Goal: Task Accomplishment & Management: Use online tool/utility

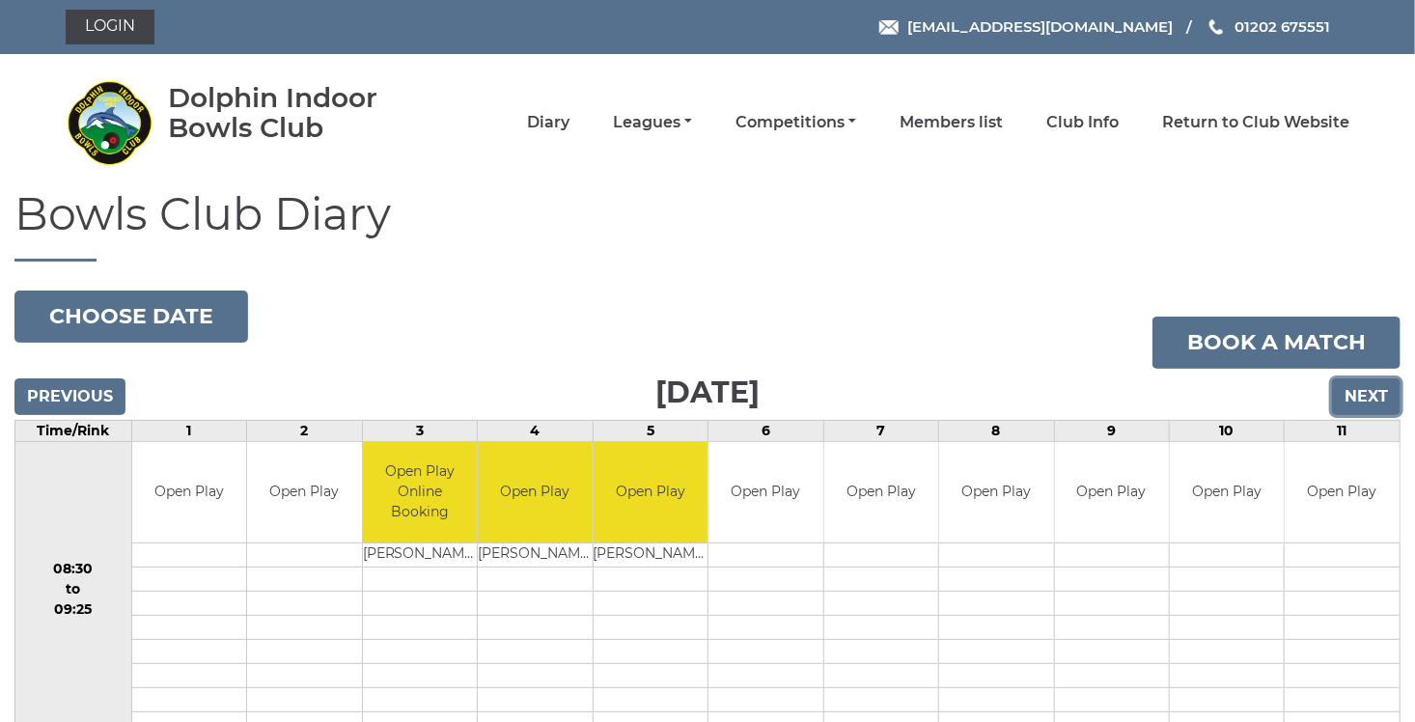
click at [1369, 400] on input "Next" at bounding box center [1366, 396] width 69 height 37
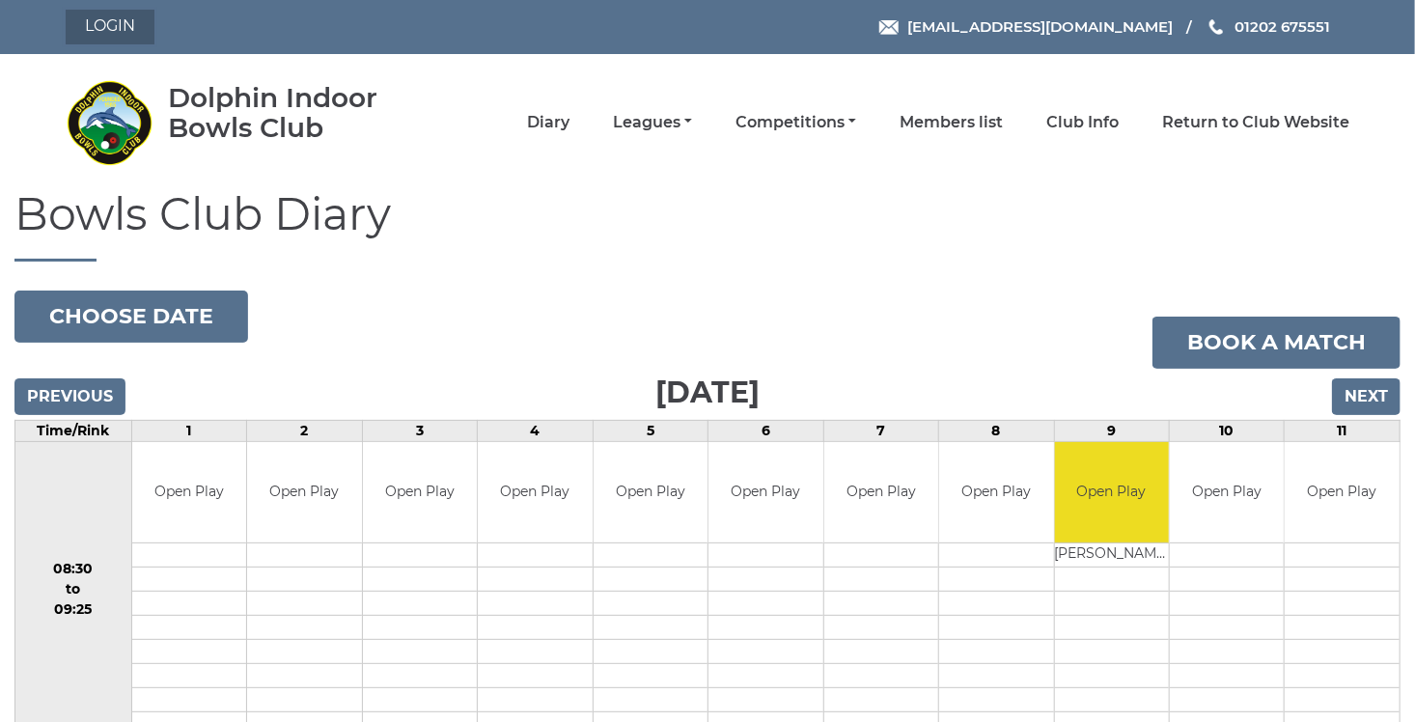
click at [102, 35] on link "Login" at bounding box center [110, 27] width 89 height 35
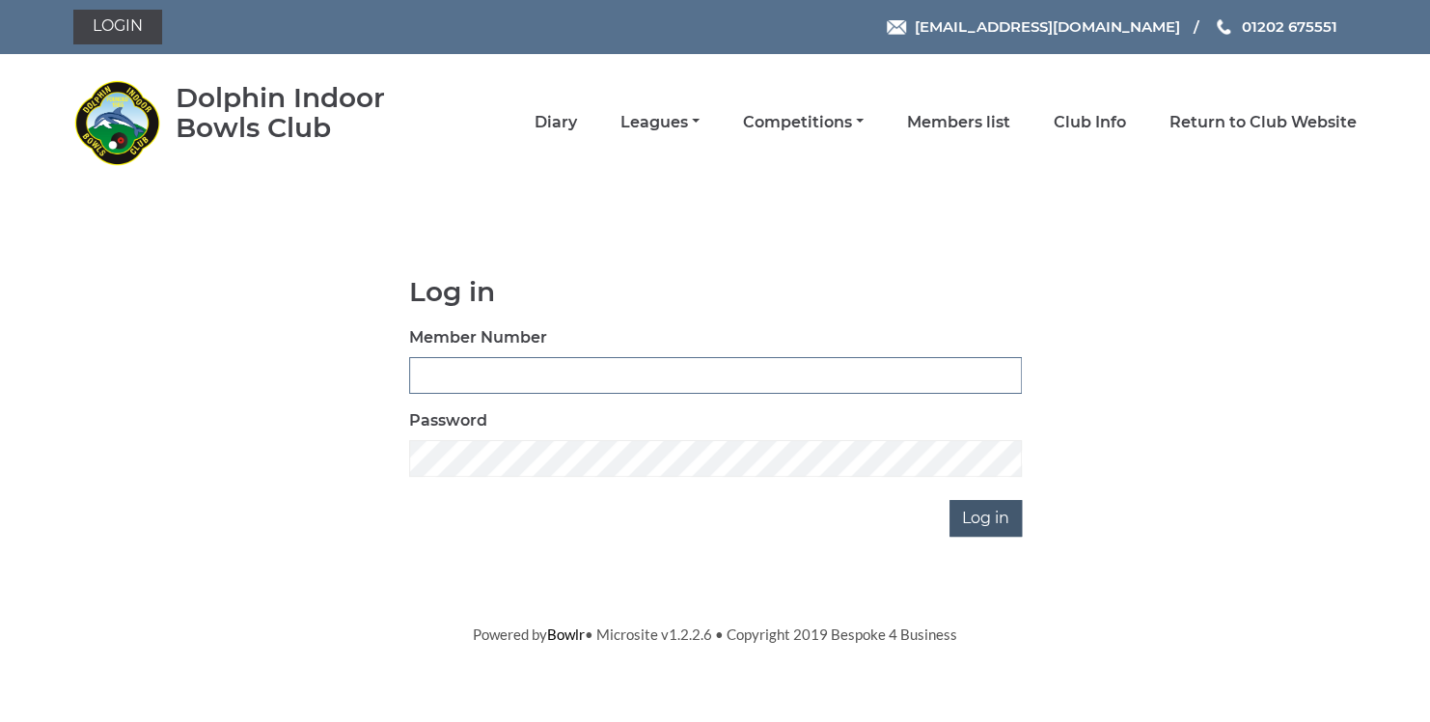
type input "3729"
click at [989, 525] on input "Log in" at bounding box center [986, 518] width 72 height 37
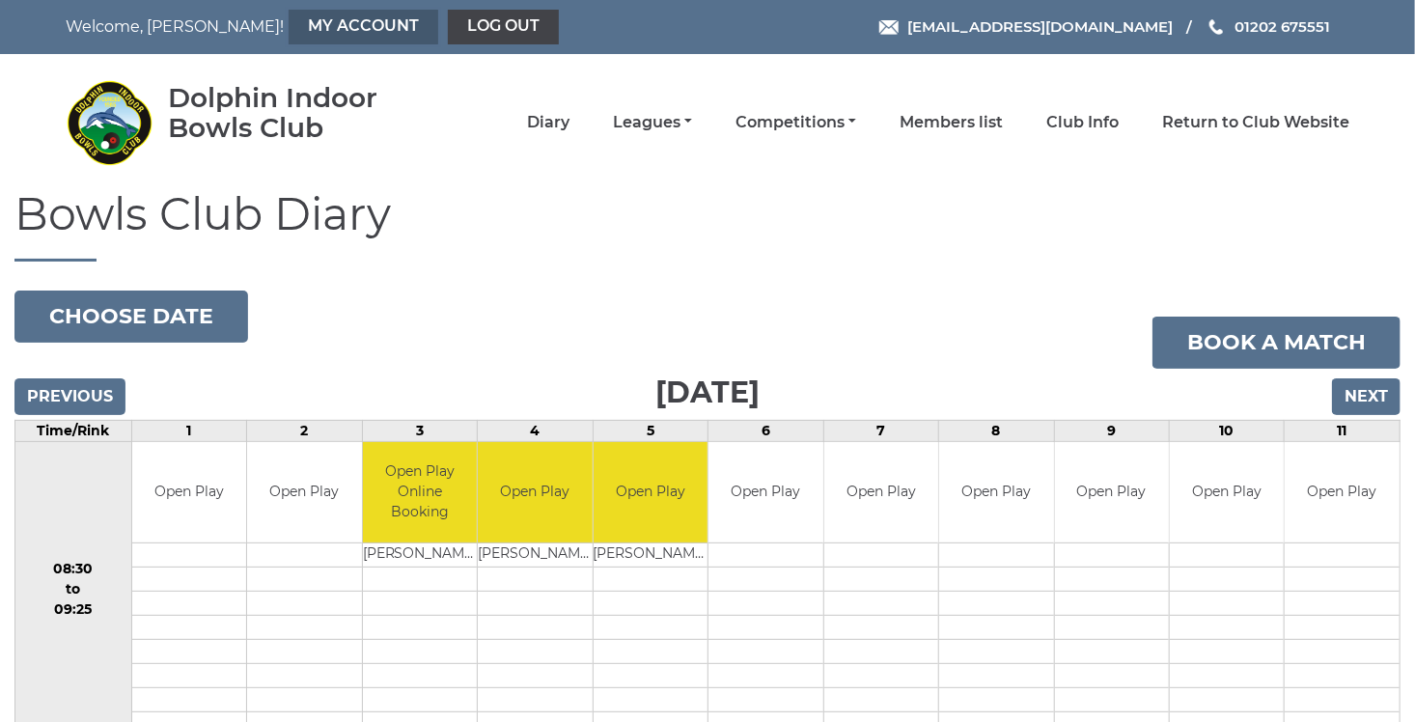
click at [289, 39] on link "My Account" at bounding box center [364, 27] width 150 height 35
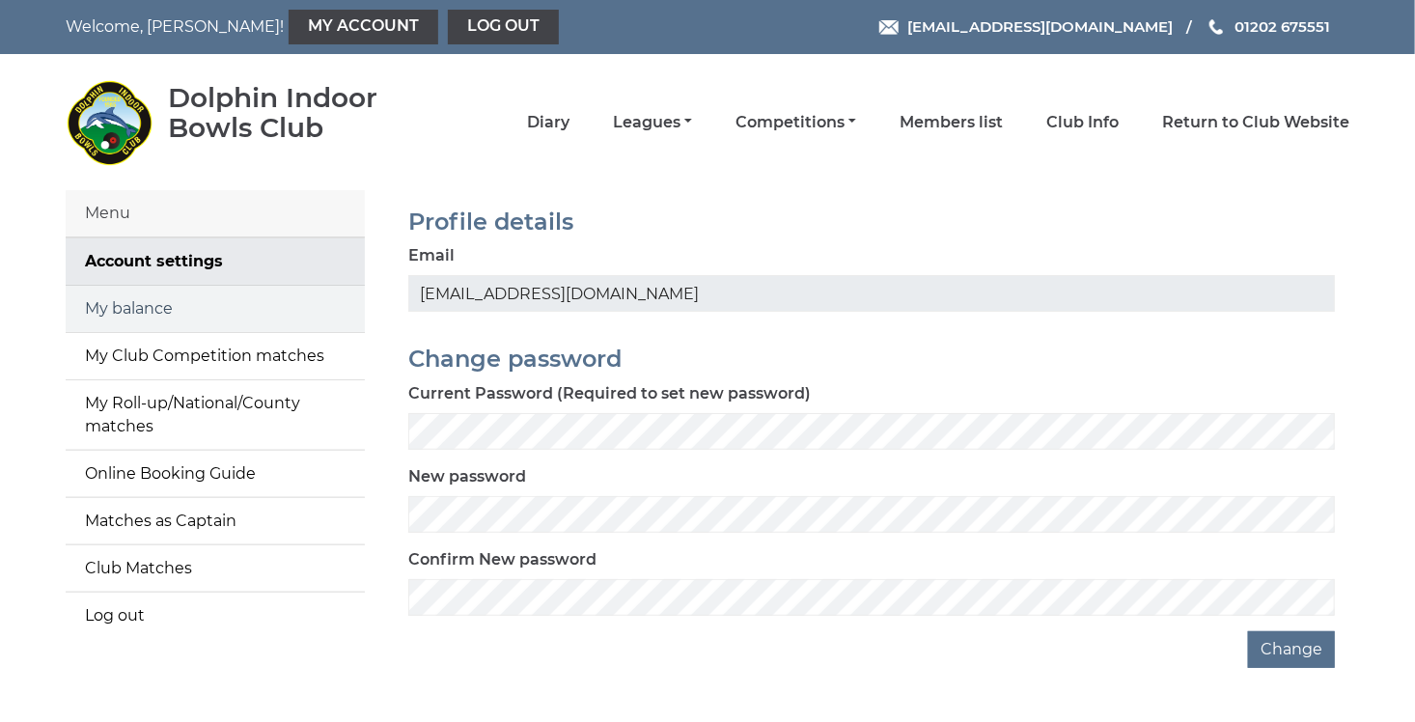
click at [140, 309] on link "My balance" at bounding box center [215, 309] width 299 height 46
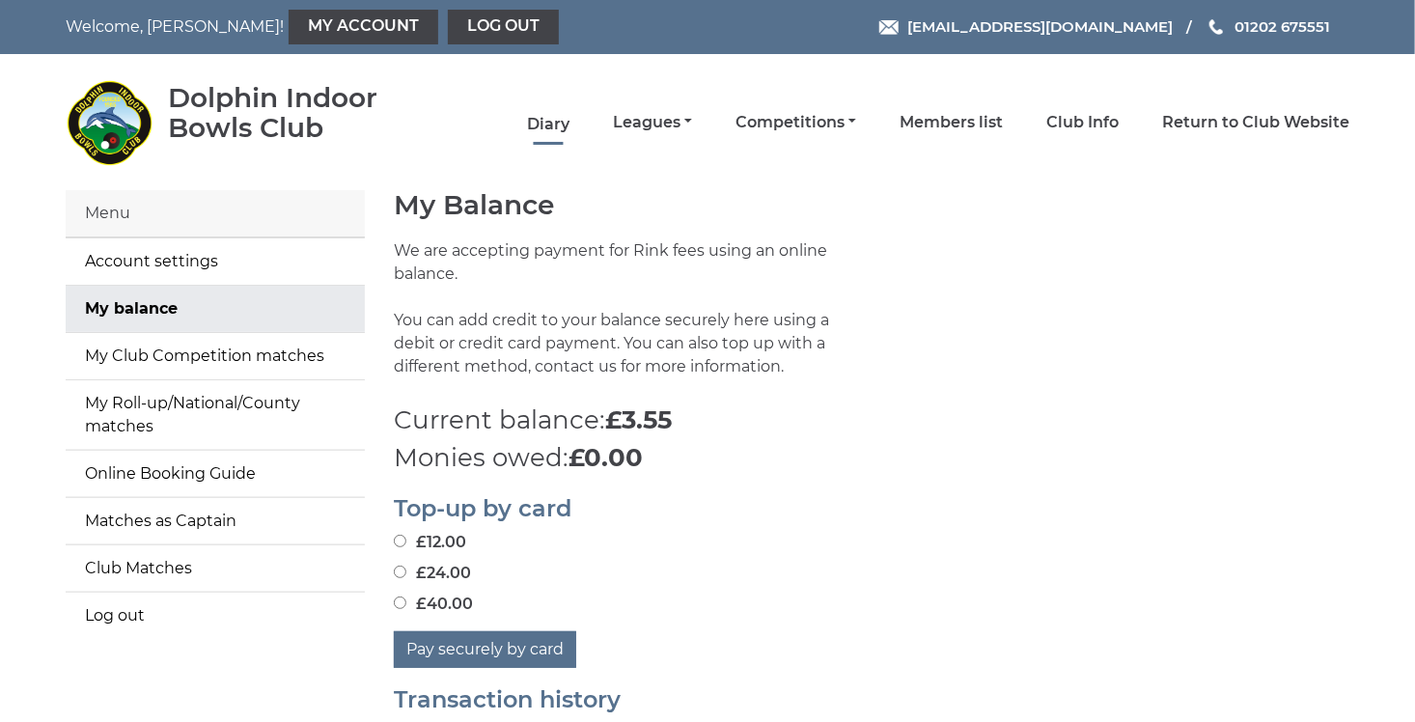
click at [541, 125] on link "Diary" at bounding box center [548, 124] width 42 height 21
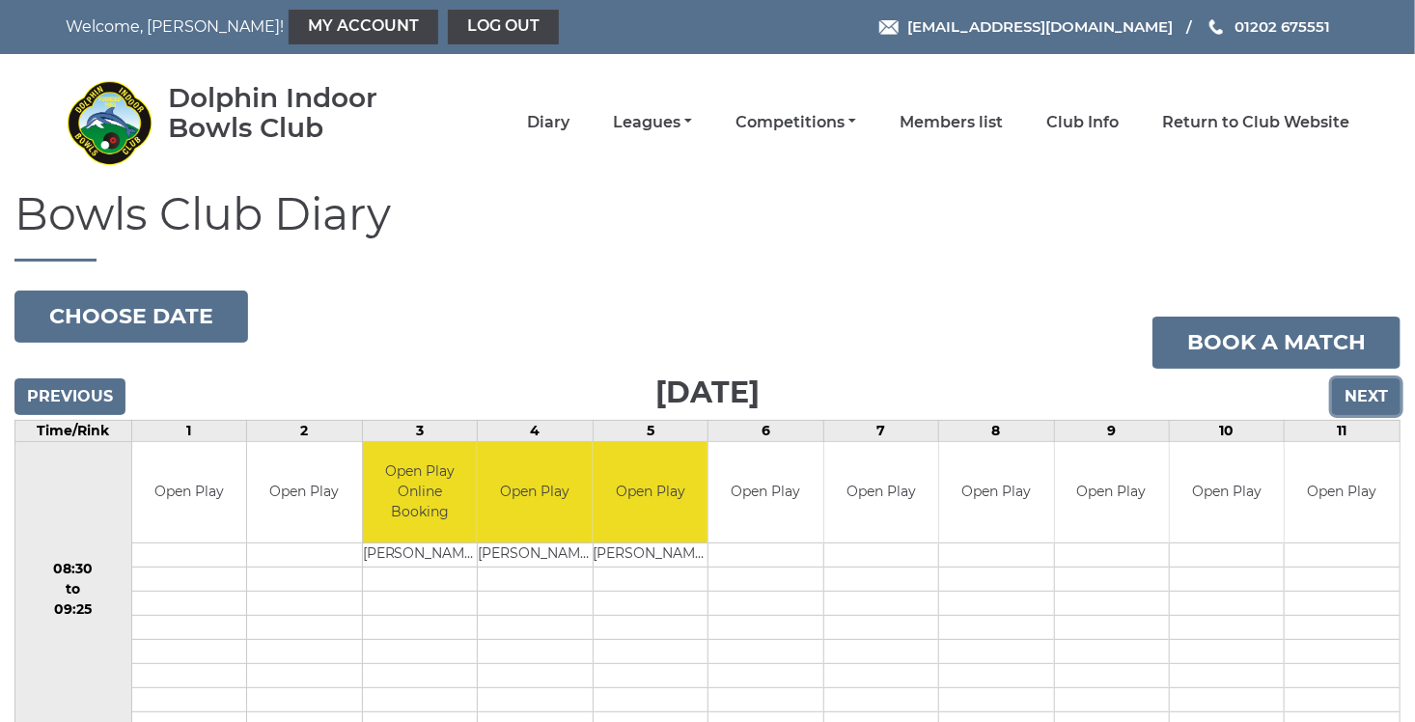
click at [1371, 406] on input "Next" at bounding box center [1366, 396] width 69 height 37
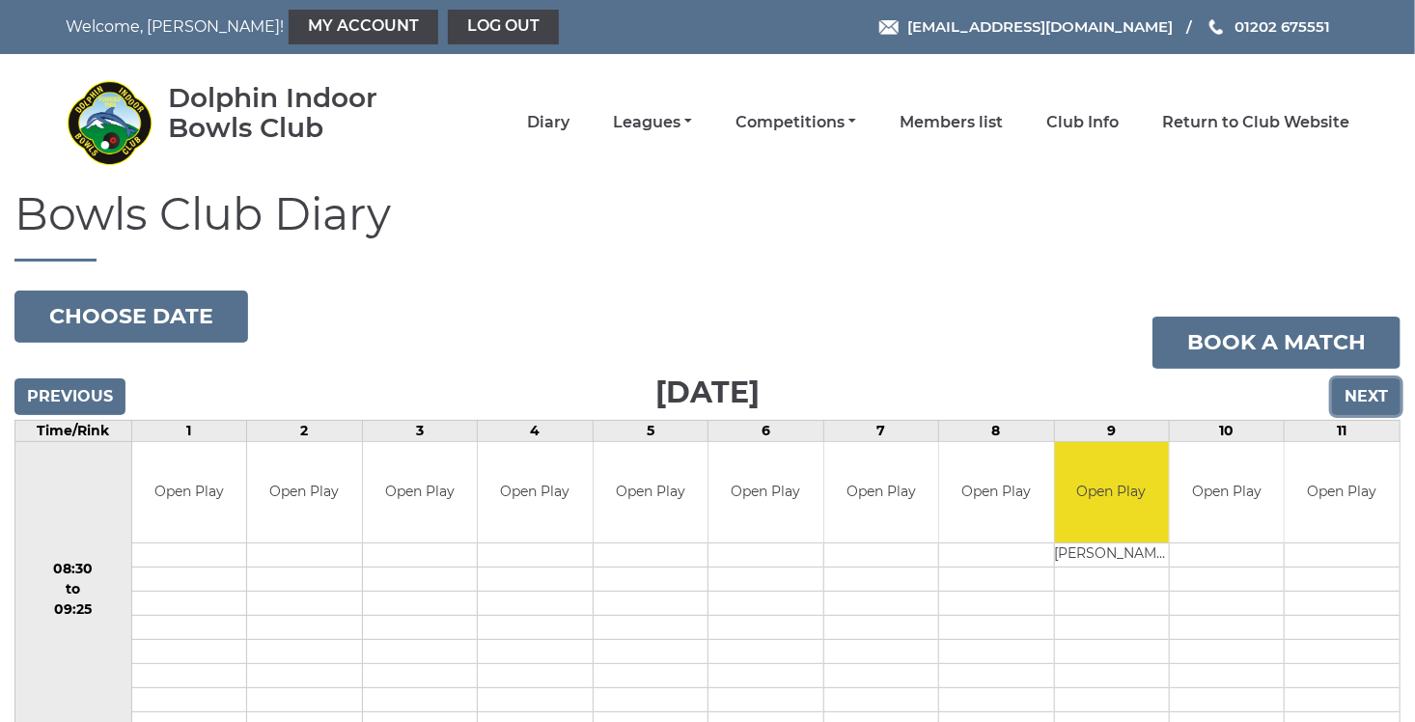
click at [1360, 409] on input "Next" at bounding box center [1366, 396] width 69 height 37
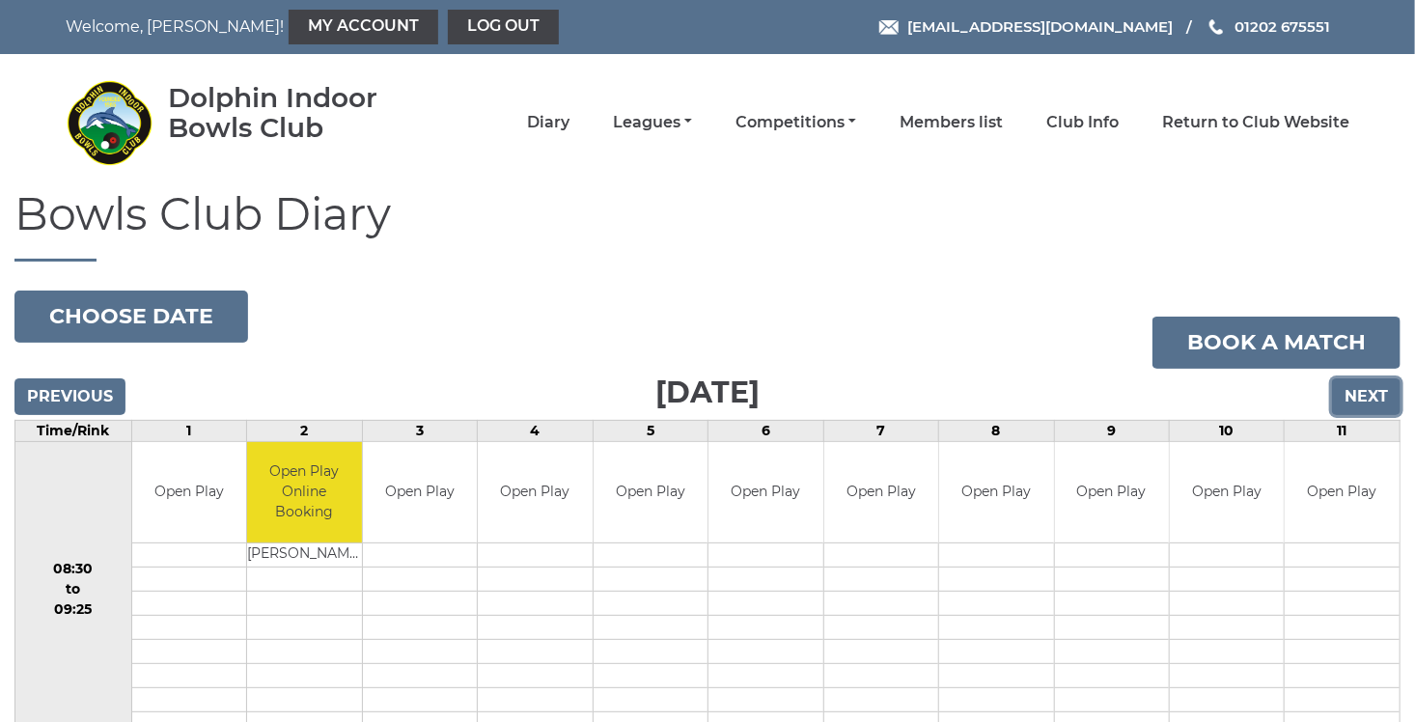
click at [1374, 394] on input "Next" at bounding box center [1366, 396] width 69 height 37
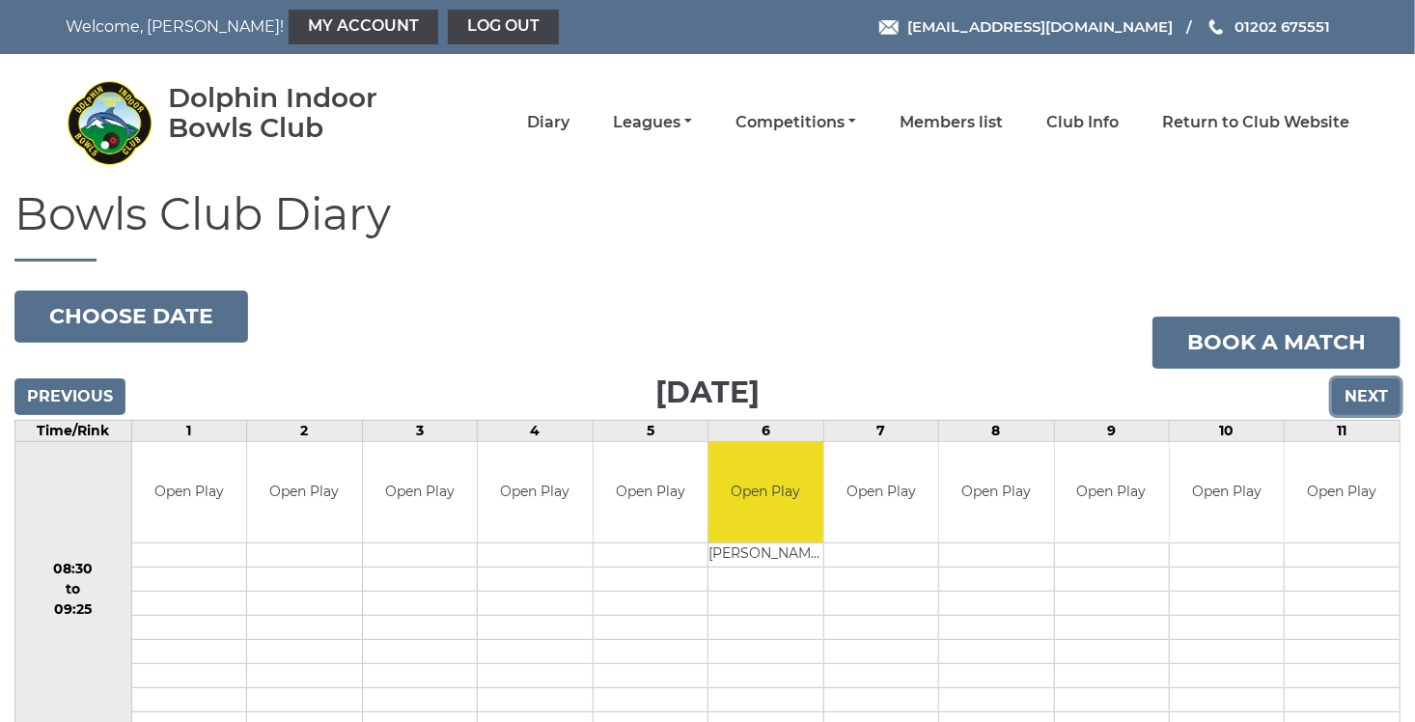
click at [1366, 388] on input "Next" at bounding box center [1366, 396] width 69 height 37
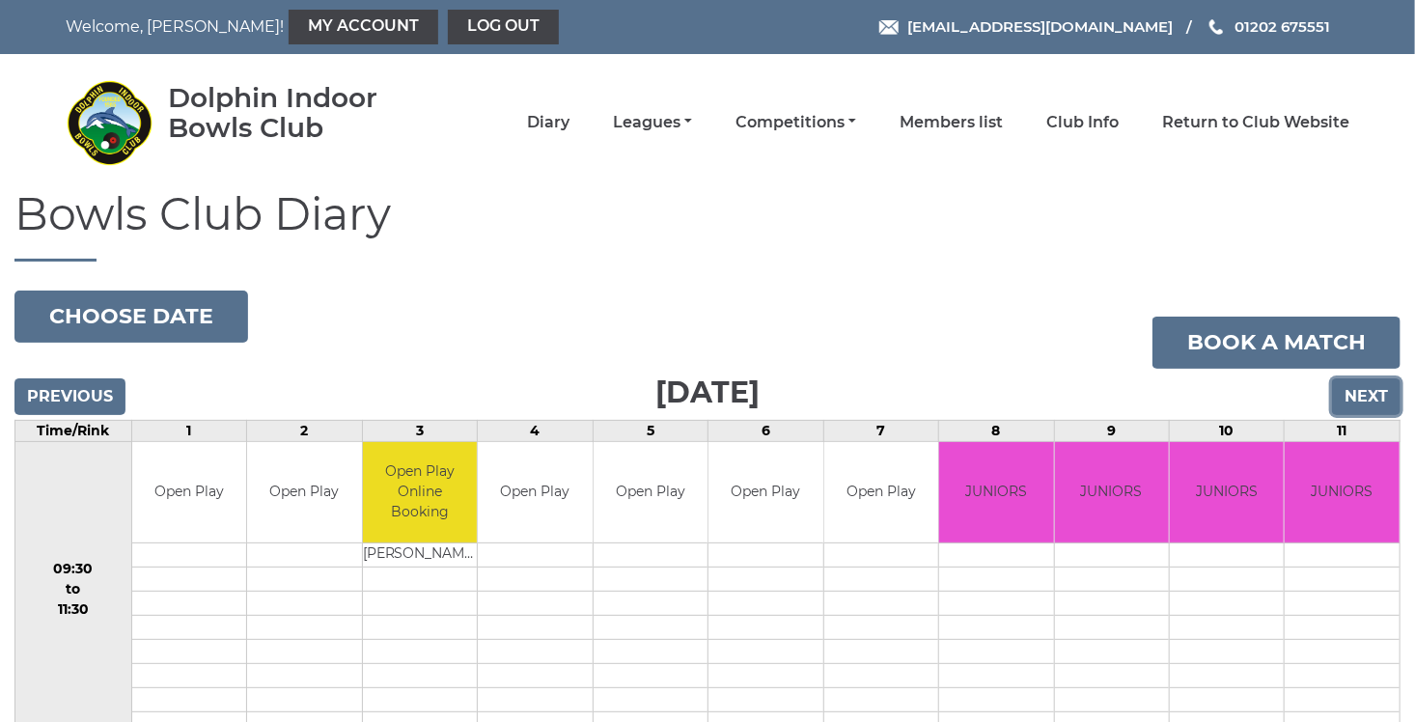
click at [1375, 392] on input "Next" at bounding box center [1366, 396] width 69 height 37
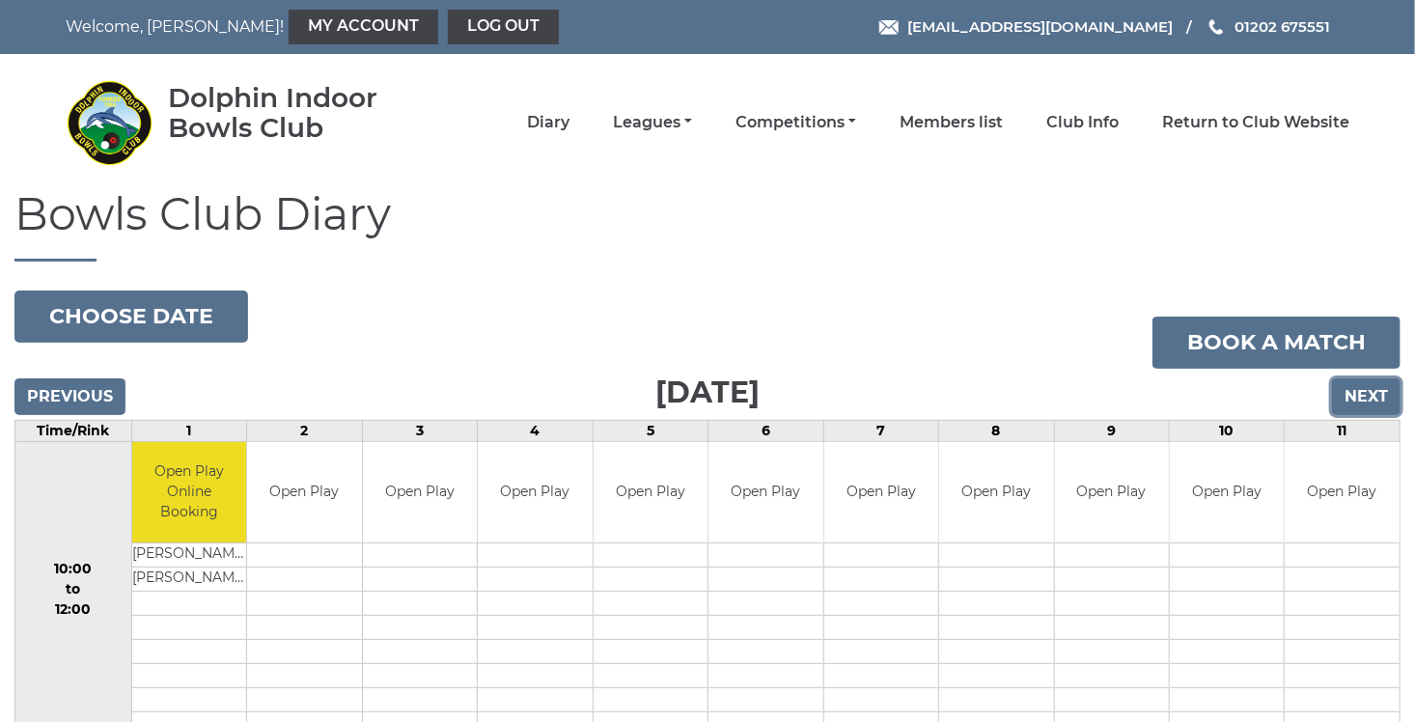
click at [1375, 392] on input "Next" at bounding box center [1366, 396] width 69 height 37
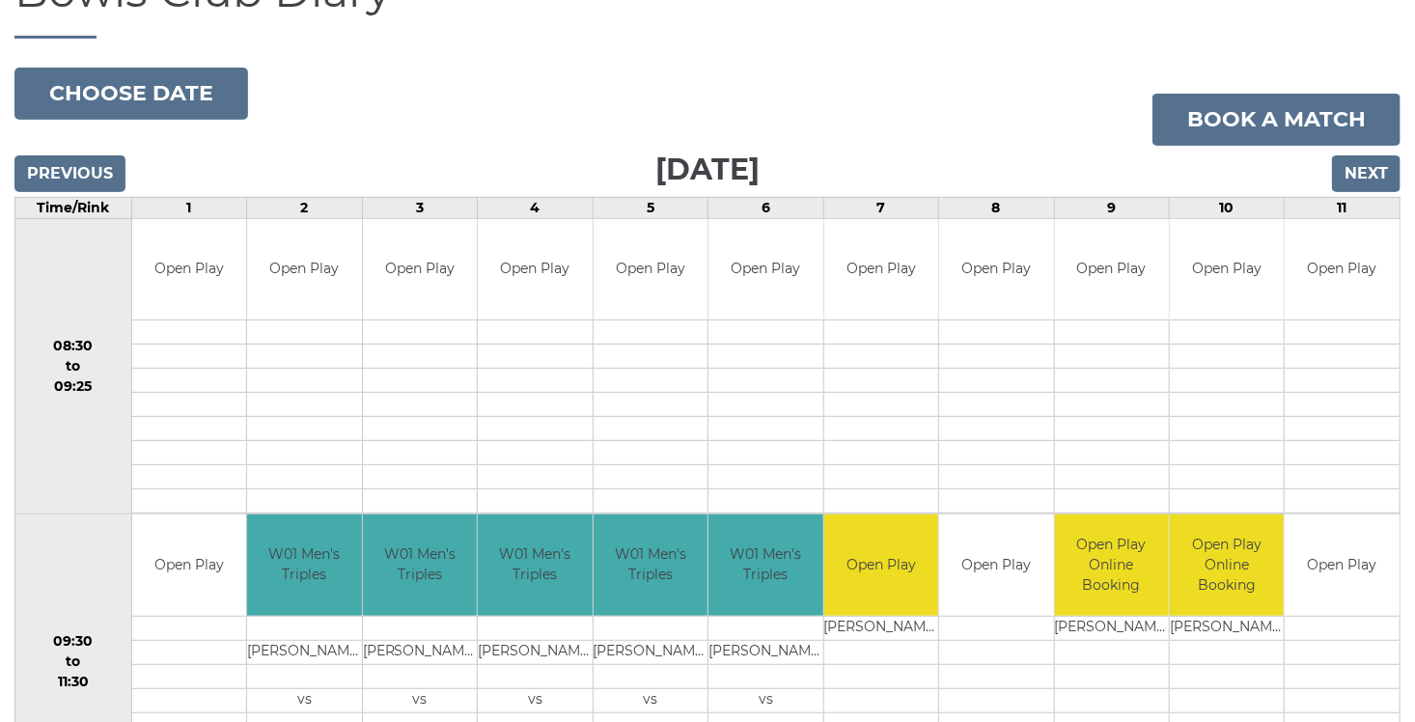
scroll to position [216, 0]
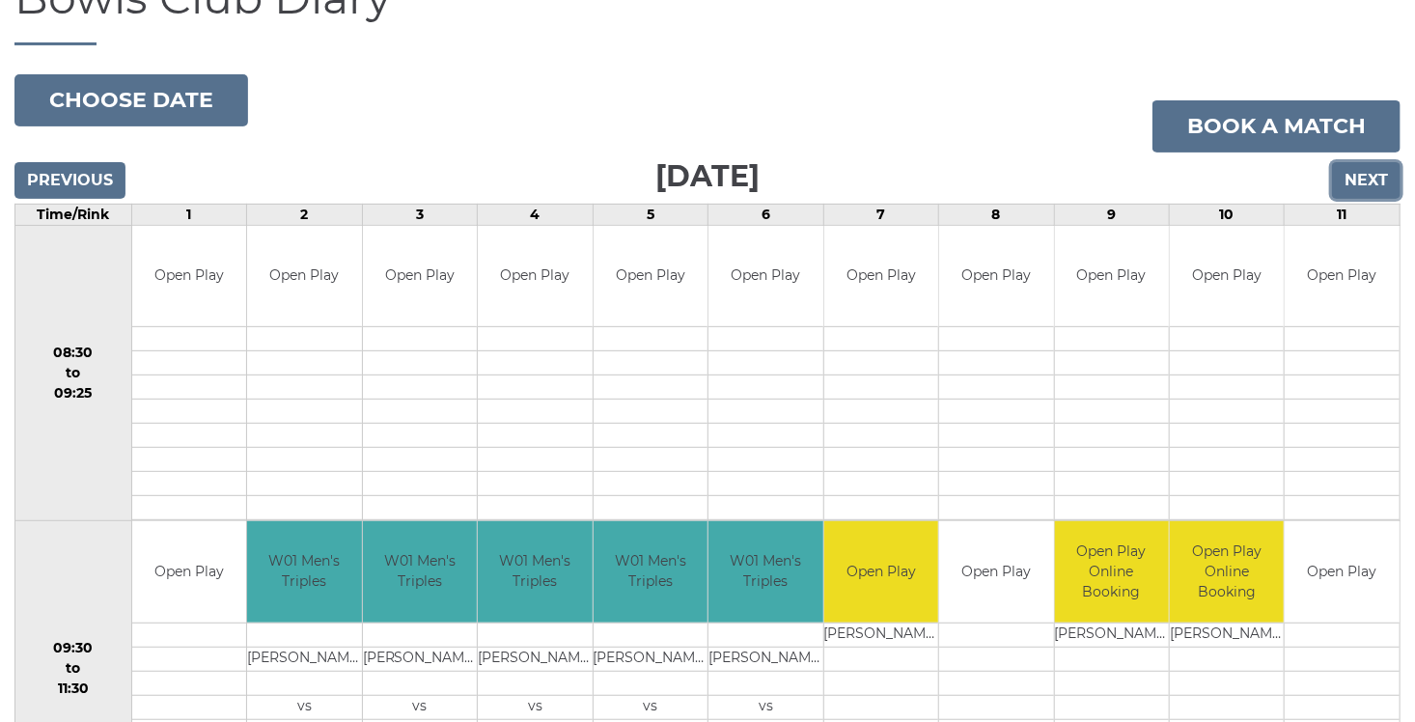
click at [1375, 178] on input "Next" at bounding box center [1366, 180] width 69 height 37
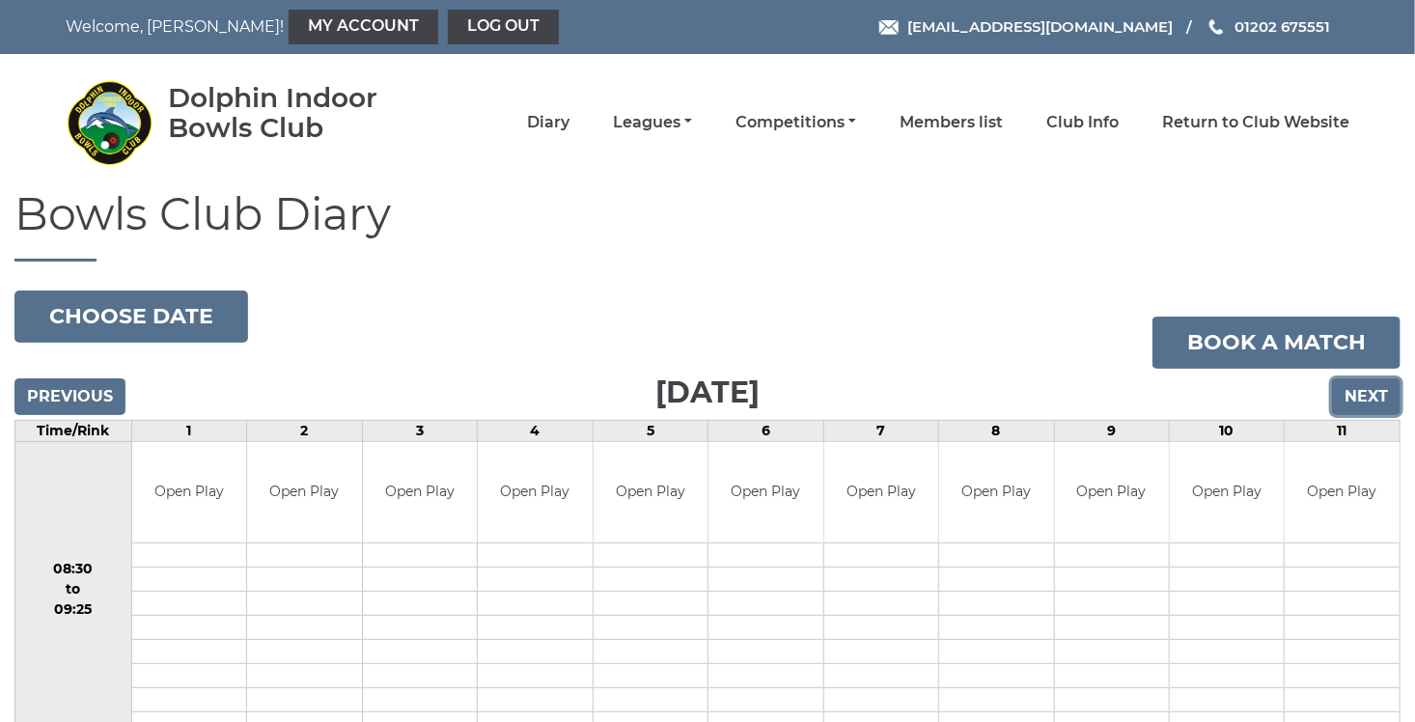
click at [1372, 404] on input "Next" at bounding box center [1366, 396] width 69 height 37
